Goal: Information Seeking & Learning: Learn about a topic

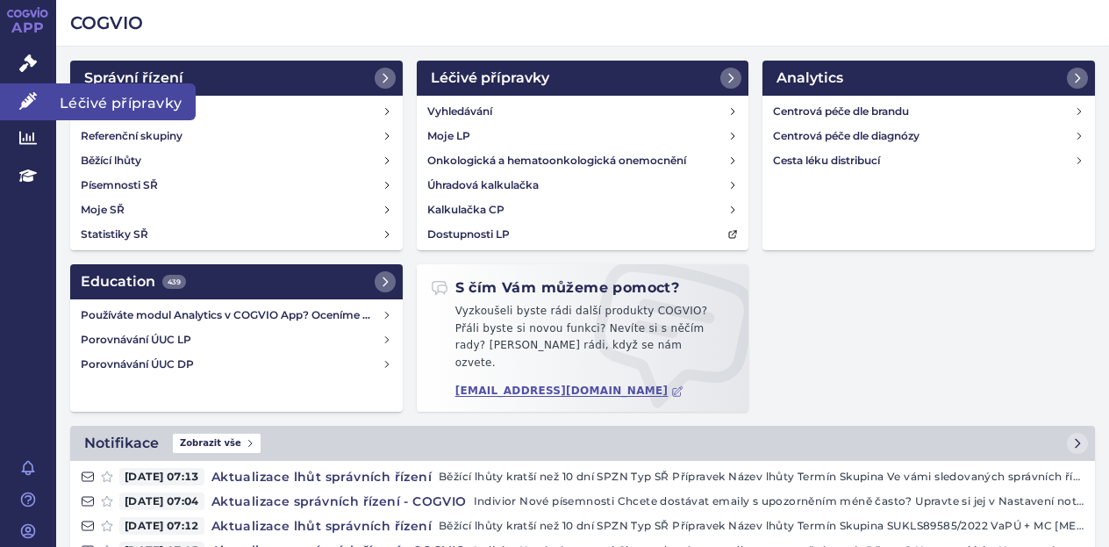
click at [32, 100] on icon at bounding box center [28, 101] width 18 height 18
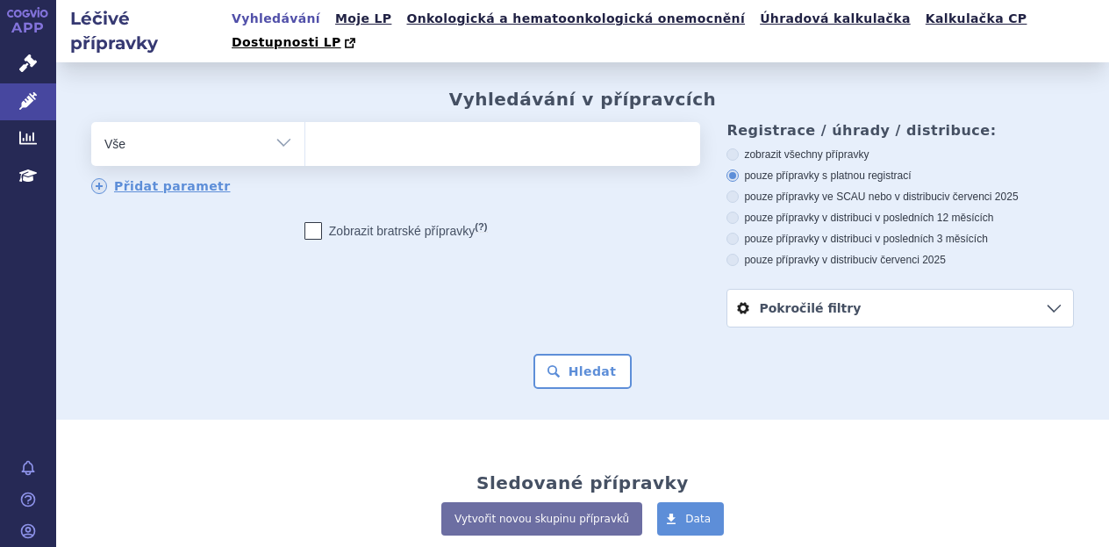
click at [374, 126] on ul at bounding box center [499, 140] width 389 height 37
click at [305, 126] on select at bounding box center [304, 143] width 1 height 44
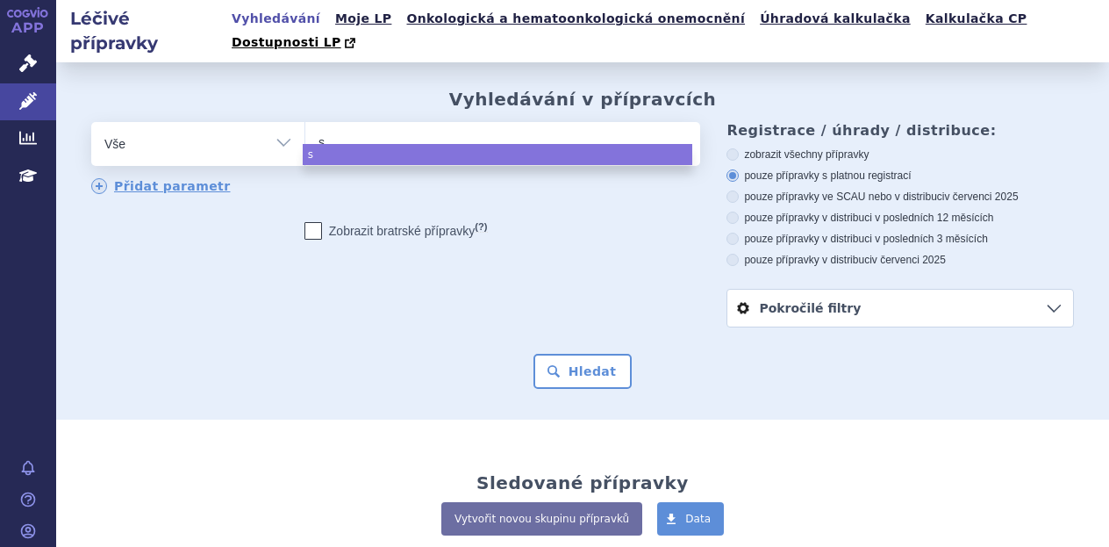
type input "su"
type input "sub"
type input "subo"
type input "subox"
type input "suboxo"
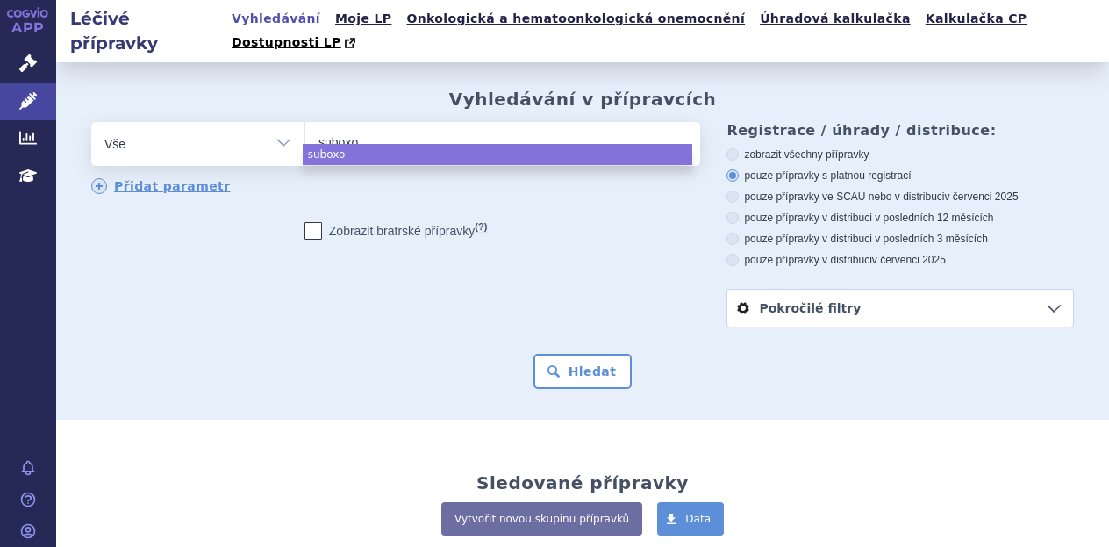
type input "suboxon"
type input "[MEDICAL_DATA]"
select select "[MEDICAL_DATA]"
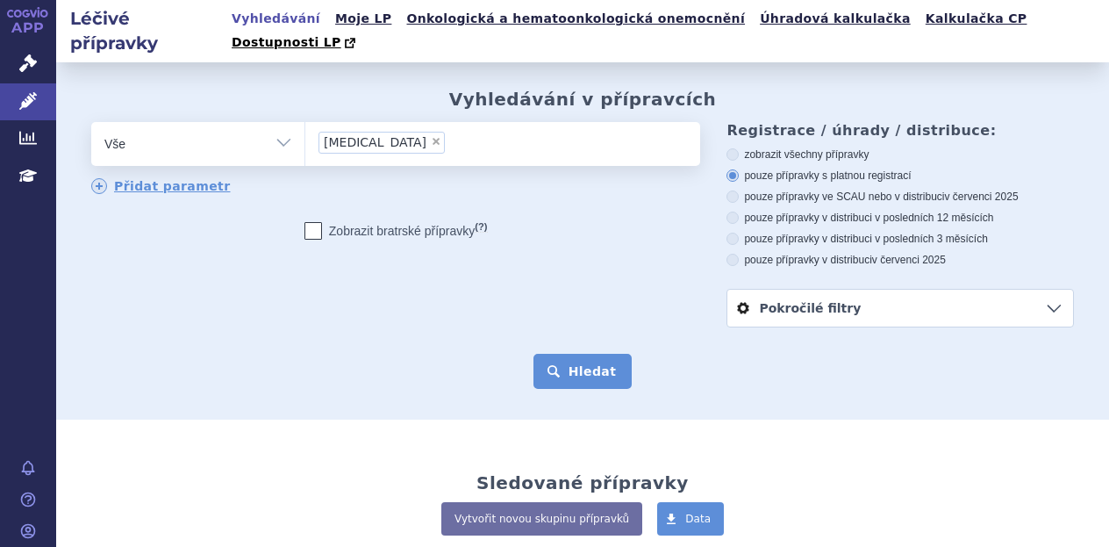
click at [571, 354] on button "Hledat" at bounding box center [582, 371] width 99 height 35
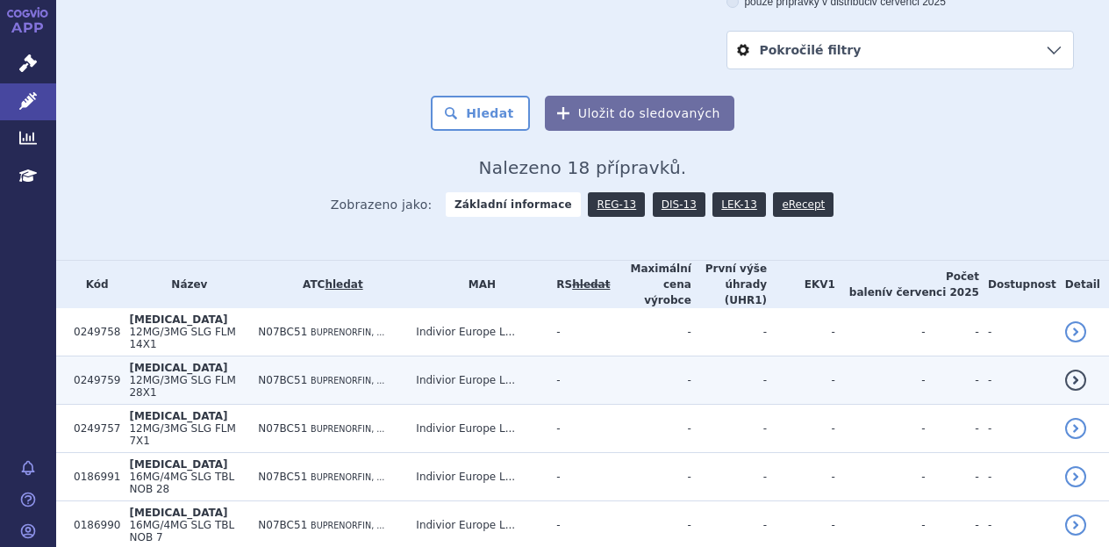
scroll to position [263, 0]
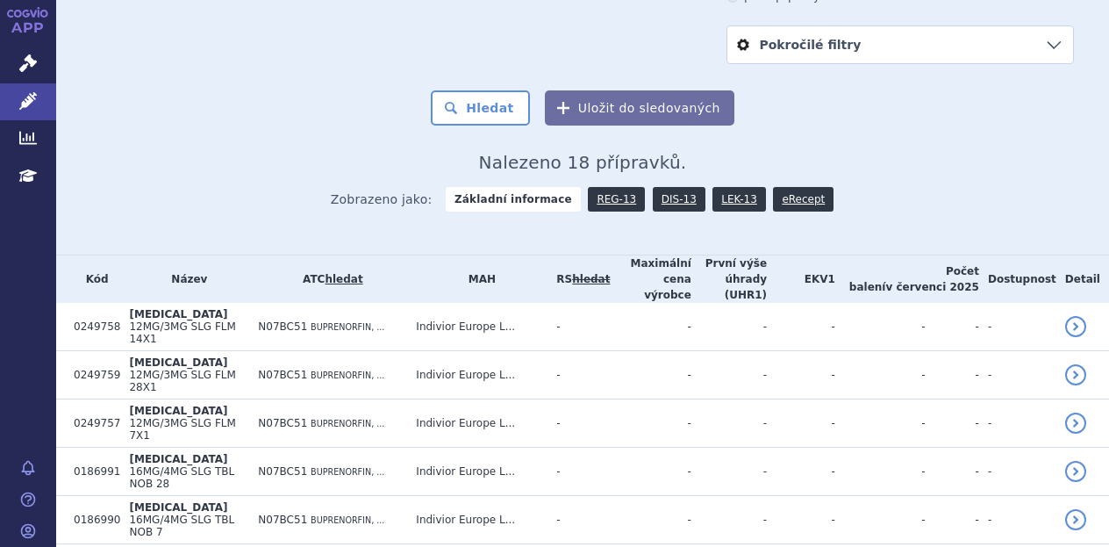
click at [523, 187] on strong "Základní informace" at bounding box center [513, 199] width 135 height 25
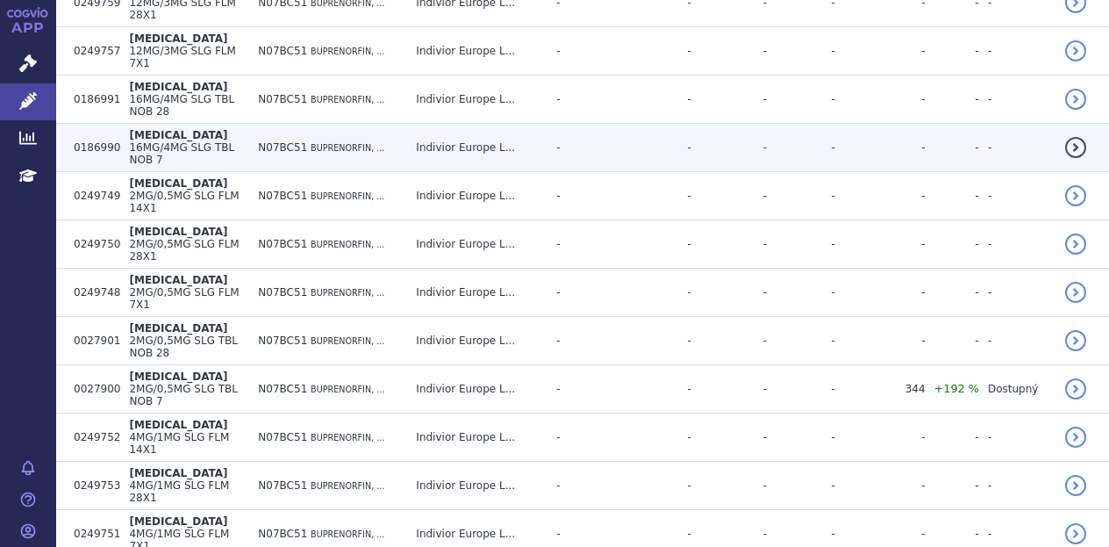
scroll to position [699, 0]
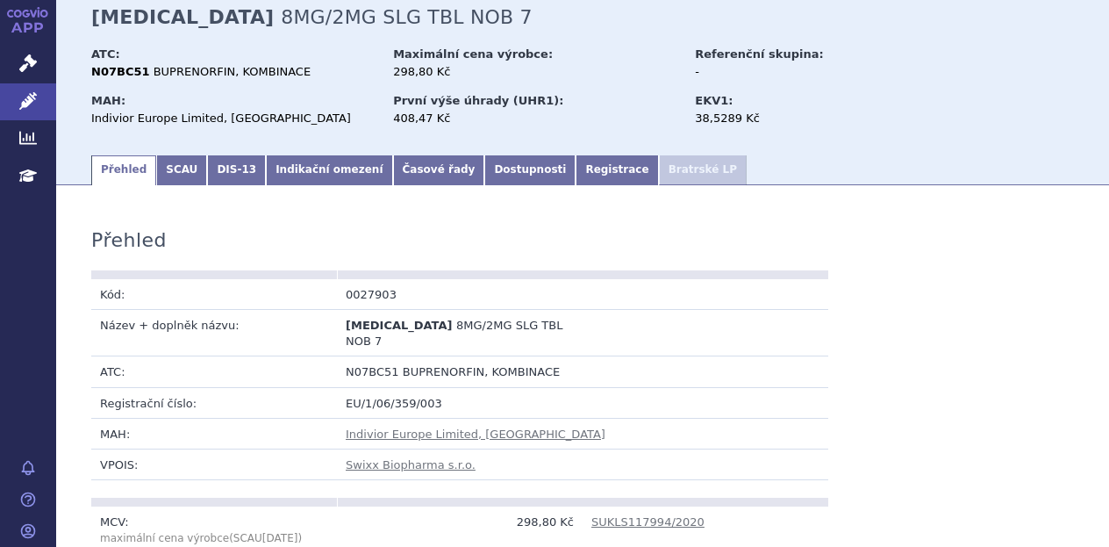
scroll to position [88, 0]
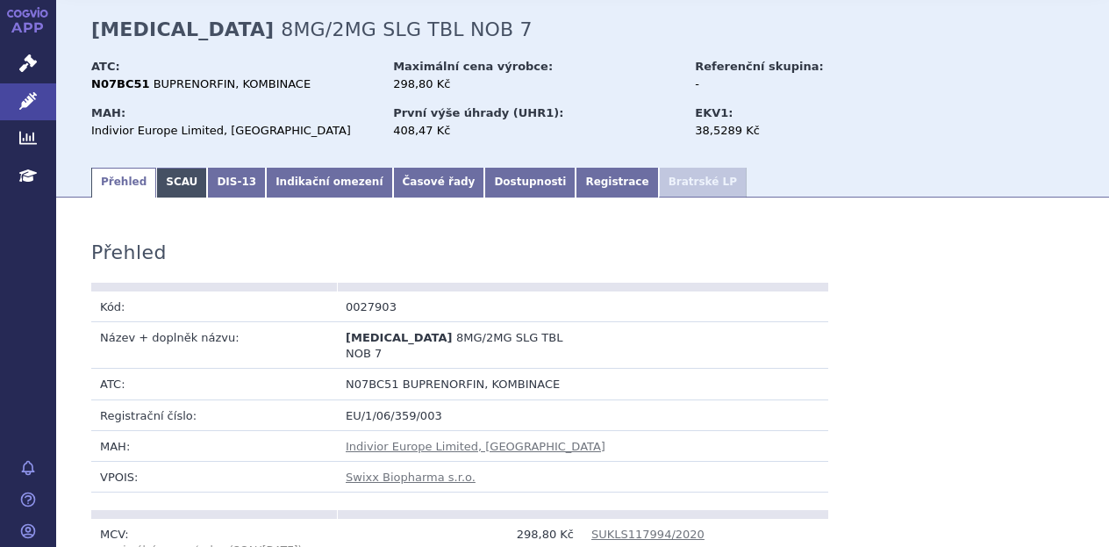
click at [168, 168] on link "SCAU" at bounding box center [181, 183] width 51 height 30
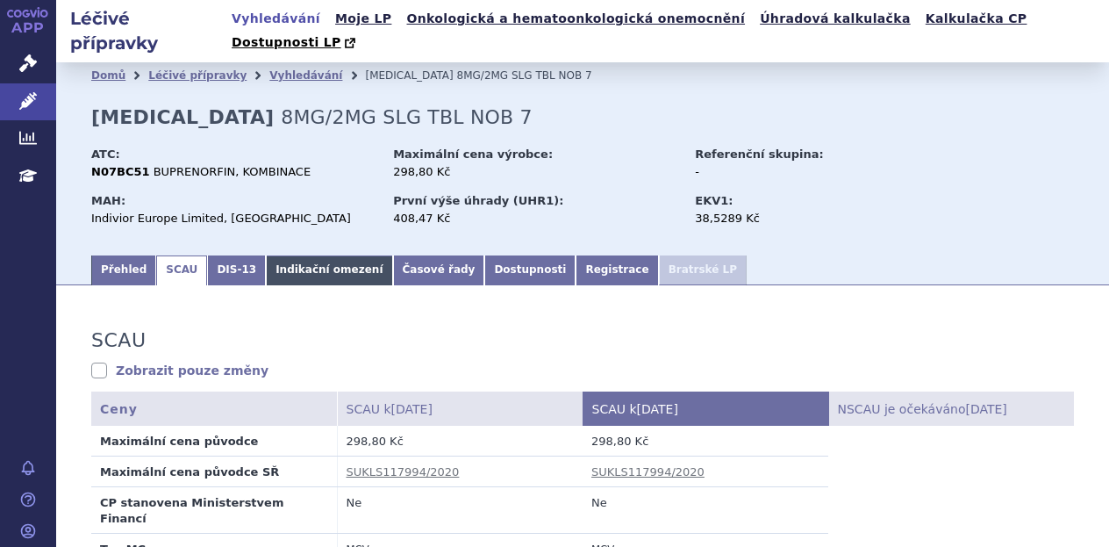
click at [289, 255] on link "Indikační omezení" at bounding box center [329, 270] width 126 height 30
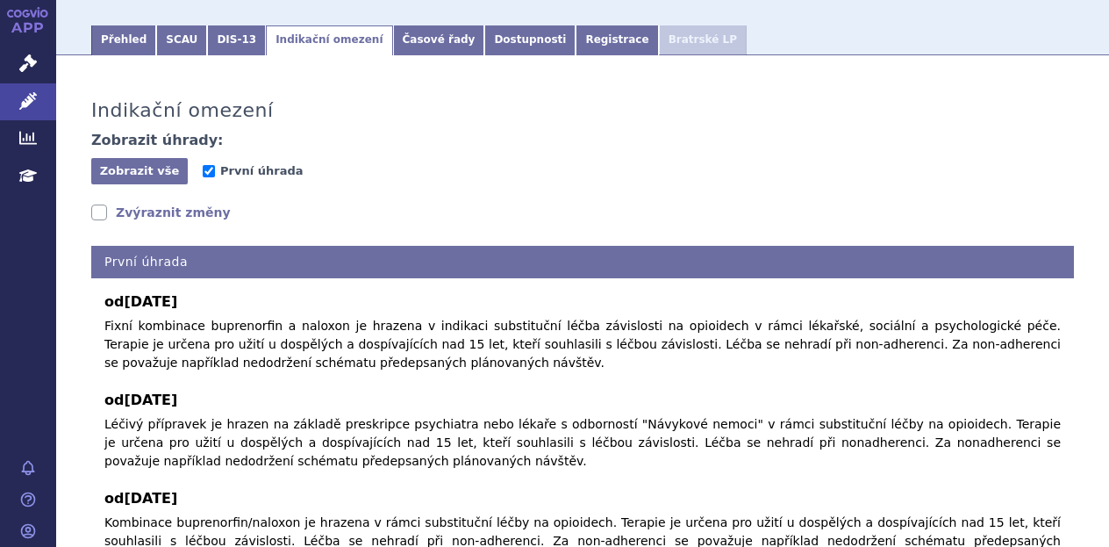
scroll to position [263, 0]
